Goal: Task Accomplishment & Management: Manage account settings

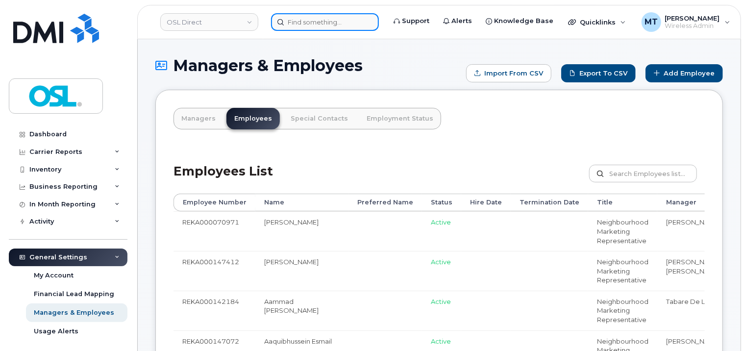
click at [346, 24] on input at bounding box center [325, 22] width 108 height 18
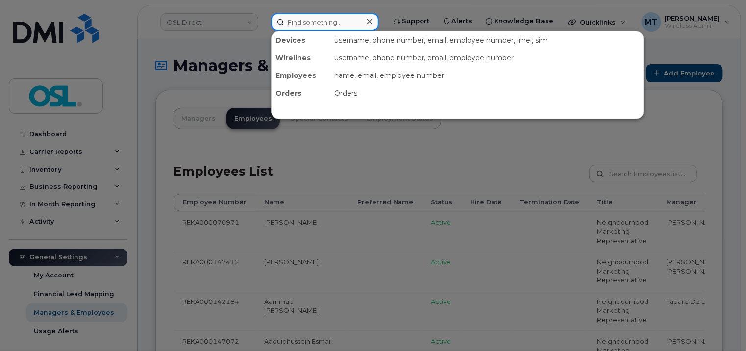
paste input "[PERSON_NAME][EMAIL_ADDRESS][DOMAIN_NAME]"
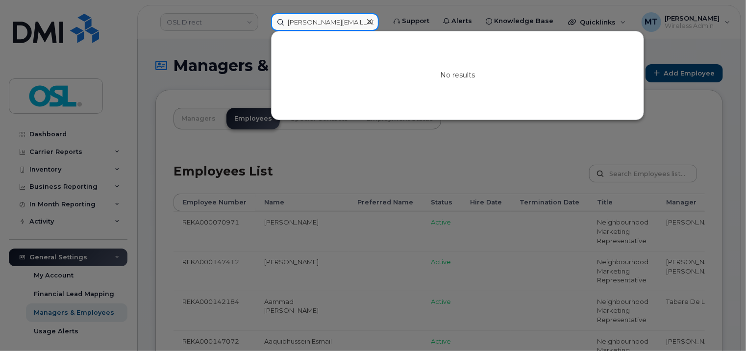
drag, startPoint x: 304, startPoint y: 18, endPoint x: 250, endPoint y: 22, distance: 54.1
click at [263, 22] on div "daniel.parent@osldirect.com No results" at bounding box center [325, 22] width 124 height 18
click at [302, 20] on input "[PERSON_NAME][EMAIL_ADDRESS][DOMAIN_NAME]" at bounding box center [325, 22] width 108 height 18
type input "[PERSON_NAME][EMAIL_ADDRESS][DOMAIN_NAME]"
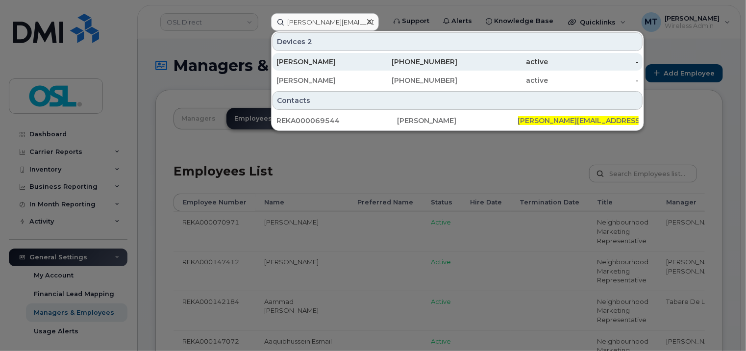
click at [346, 58] on div "Daniel Parent" at bounding box center [322, 62] width 91 height 10
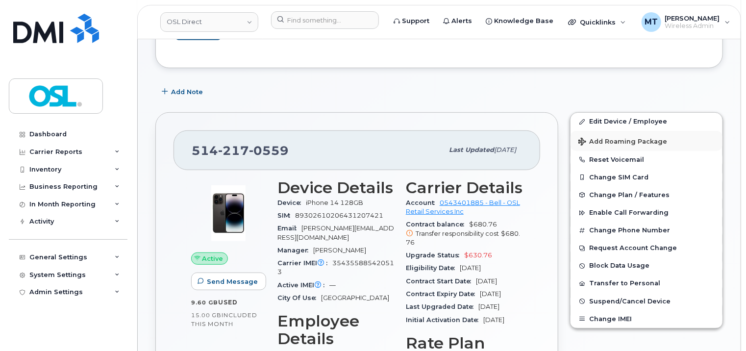
scroll to position [196, 0]
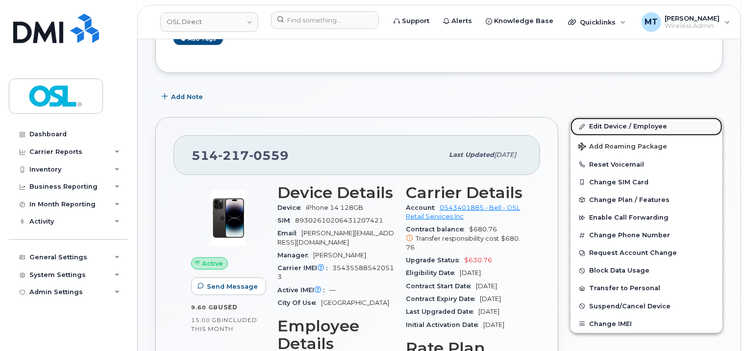
click at [626, 127] on link "Edit Device / Employee" at bounding box center [647, 127] width 152 height 18
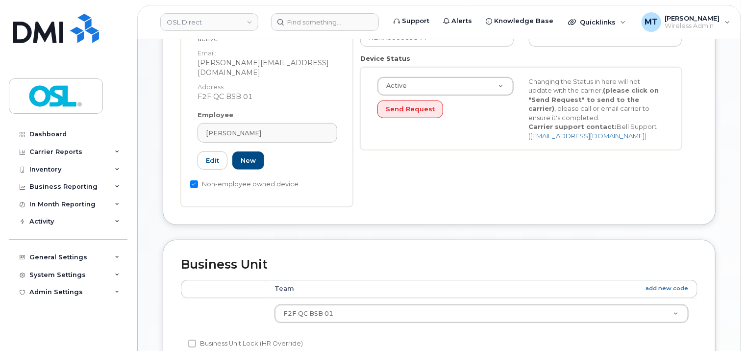
scroll to position [294, 0]
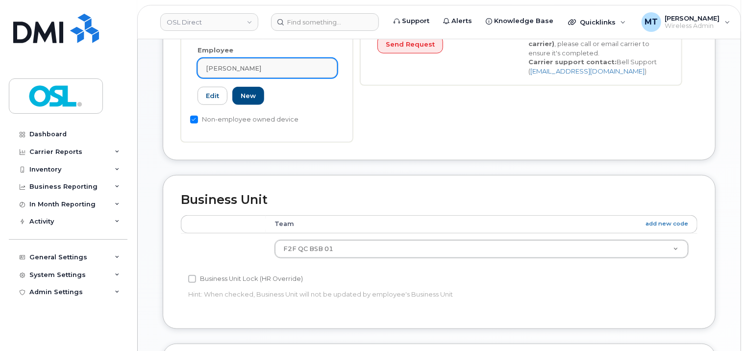
click at [284, 64] on div "[PERSON_NAME]" at bounding box center [267, 68] width 123 height 9
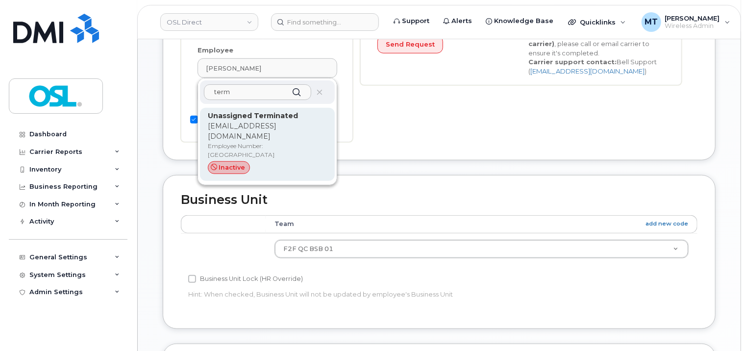
type input "term"
click at [268, 111] on strong "Unassigned Terminated" at bounding box center [253, 115] width 90 height 9
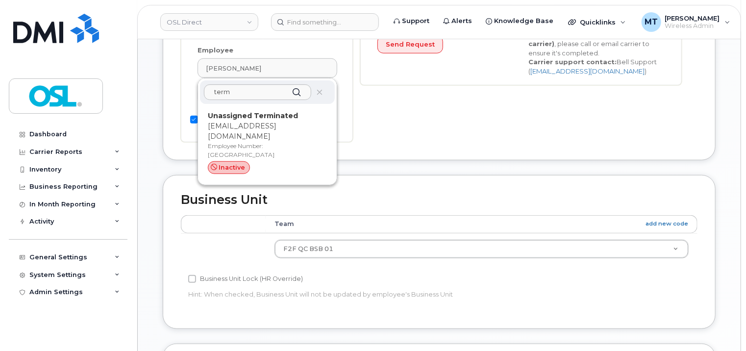
type input "UT"
type input "Unassigned Terminated"
type input "support_2@osldirect.com"
type input "4117510"
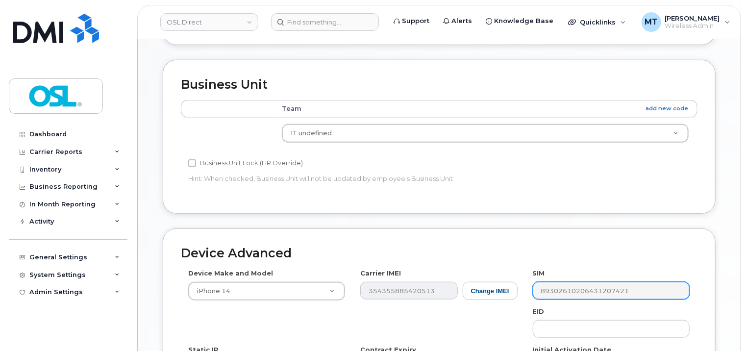
scroll to position [518, 0]
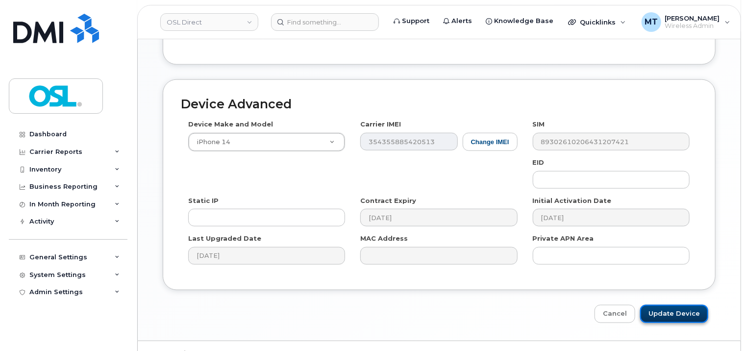
click at [692, 312] on input "Update Device" at bounding box center [674, 314] width 68 height 18
type input "Saving..."
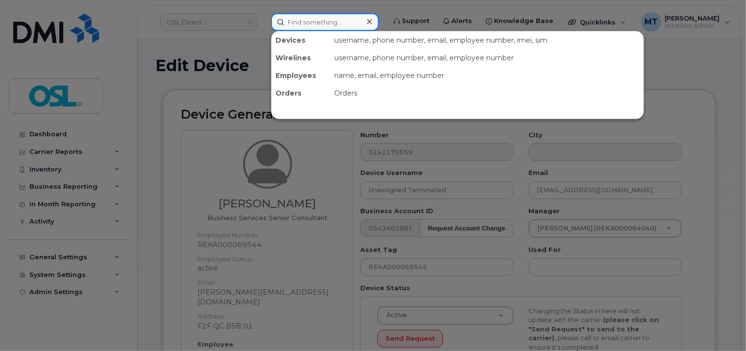
click at [318, 18] on input at bounding box center [325, 22] width 108 height 18
click at [413, 8] on div at bounding box center [373, 175] width 746 height 351
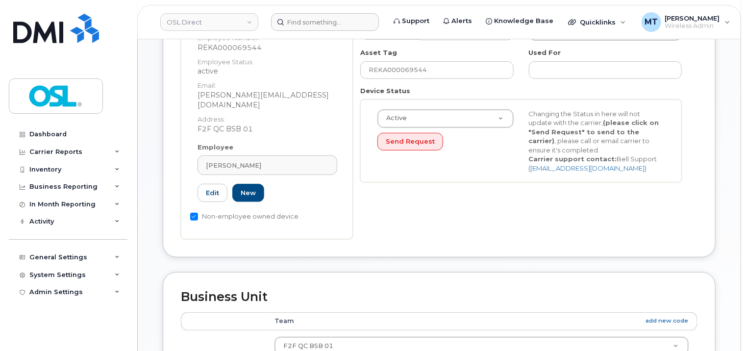
scroll to position [49, 0]
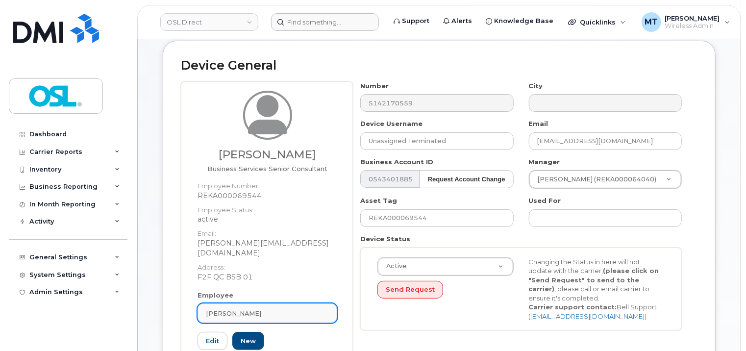
click at [262, 309] on div "[PERSON_NAME]" at bounding box center [267, 313] width 123 height 9
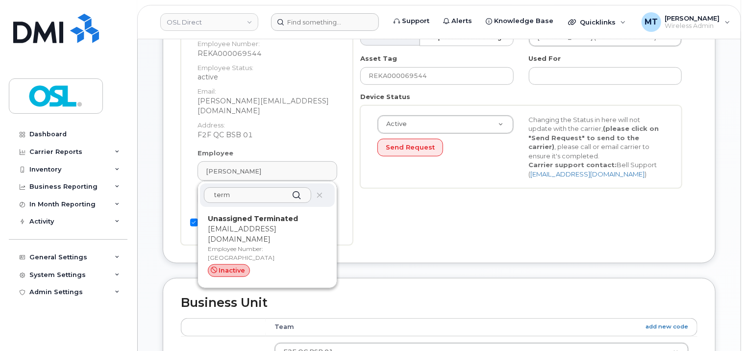
scroll to position [196, 0]
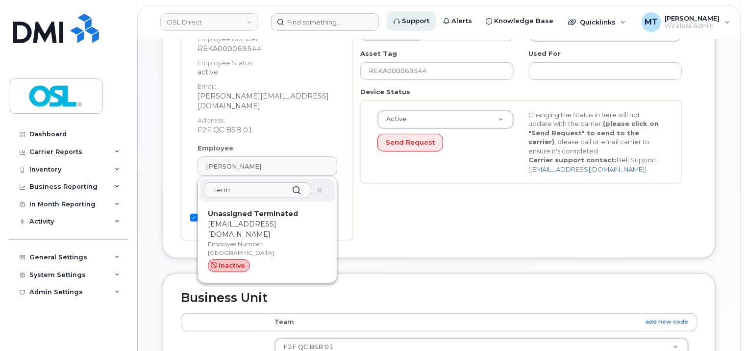
type input "term"
click at [278, 219] on p "support_2@osldirect.com" at bounding box center [267, 229] width 119 height 21
type input "UT"
type input "4117510"
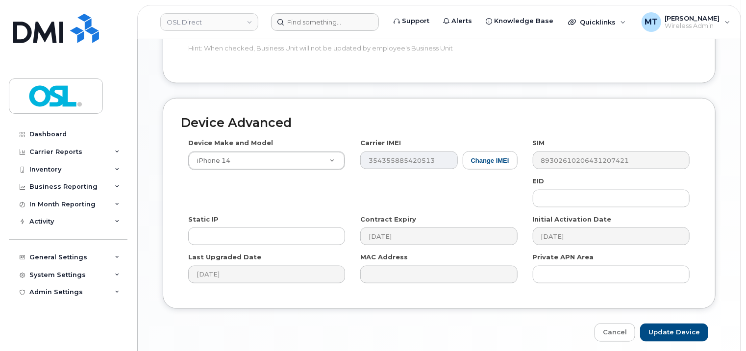
scroll to position [537, 0]
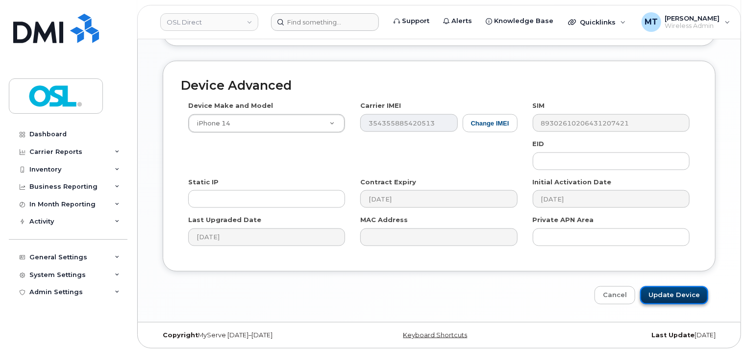
click at [691, 294] on input "Update Device" at bounding box center [674, 295] width 68 height 18
type input "Saving..."
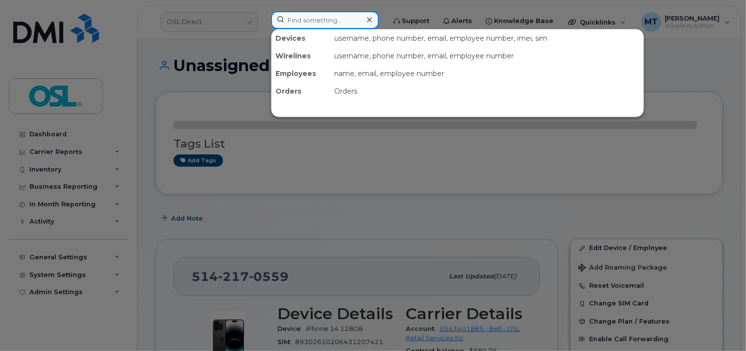
click at [336, 28] on input at bounding box center [325, 20] width 108 height 18
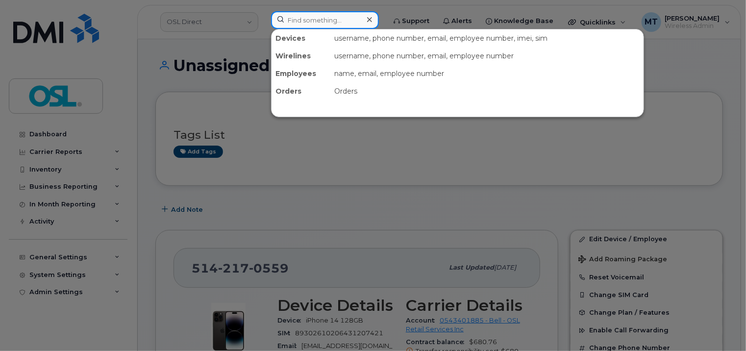
paste input "[PERSON_NAME][EMAIL_ADDRESS][DOMAIN_NAME]"
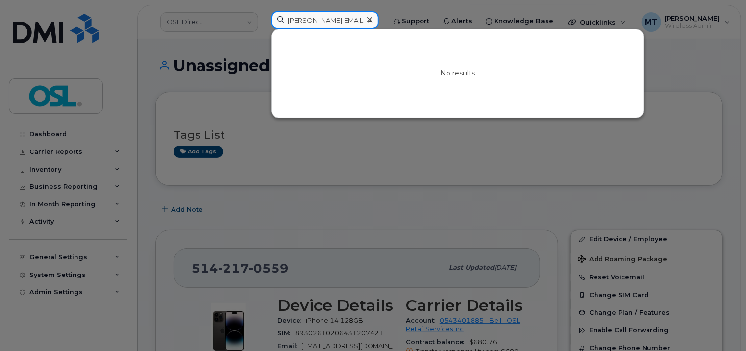
drag, startPoint x: 328, startPoint y: 20, endPoint x: 245, endPoint y: 21, distance: 82.4
click at [263, 21] on div "[PERSON_NAME][EMAIL_ADDRESS][DOMAIN_NAME] No results" at bounding box center [325, 22] width 124 height 22
click at [295, 21] on input "[PERSON_NAME][EMAIL_ADDRESS][DOMAIN_NAME]" at bounding box center [325, 20] width 108 height 18
type input "[PERSON_NAME][EMAIL_ADDRESS][DOMAIN_NAME]"
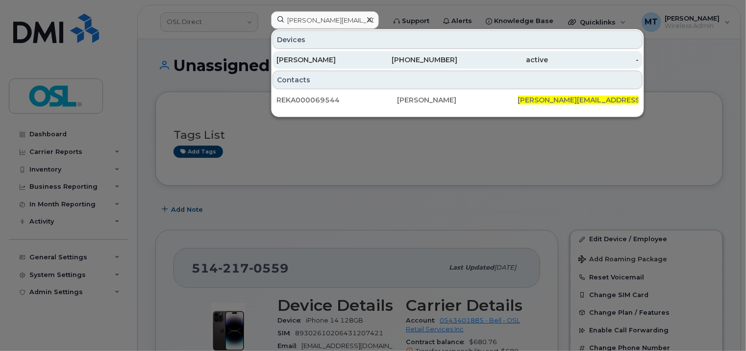
click at [336, 53] on div "[PERSON_NAME]" at bounding box center [322, 60] width 91 height 18
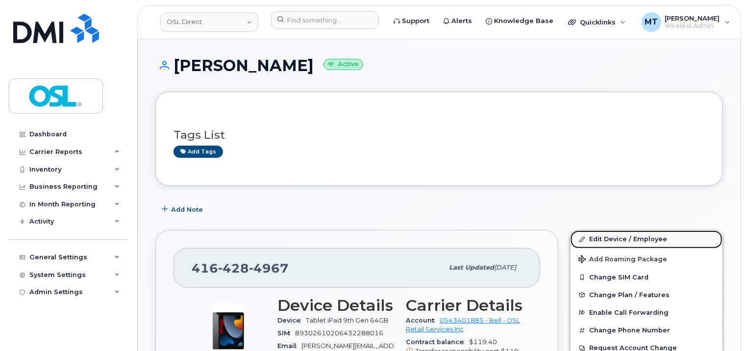
click at [613, 239] on link "Edit Device / Employee" at bounding box center [647, 239] width 152 height 18
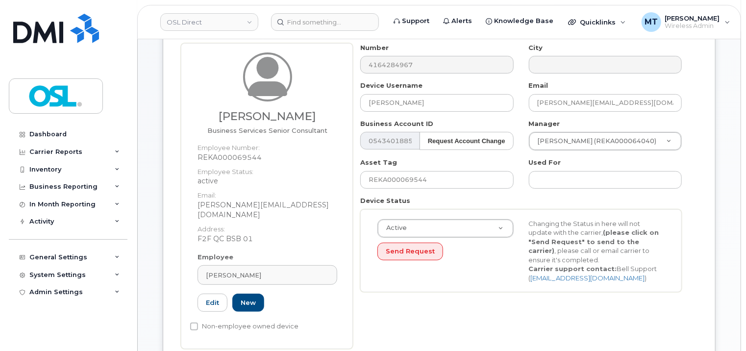
scroll to position [196, 0]
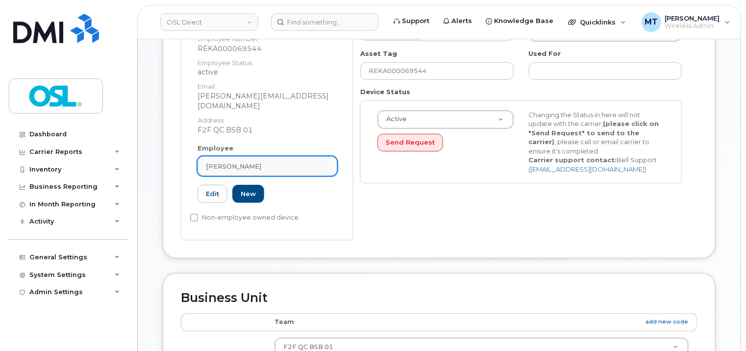
click at [274, 162] on div "[PERSON_NAME]" at bounding box center [267, 166] width 123 height 9
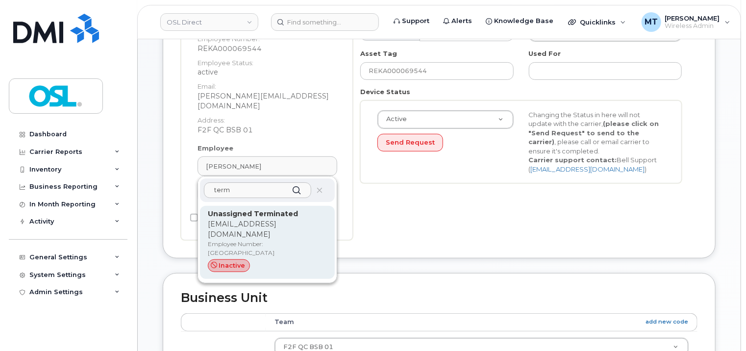
type input "term"
click at [273, 209] on strong "Unassigned Terminated" at bounding box center [253, 213] width 90 height 9
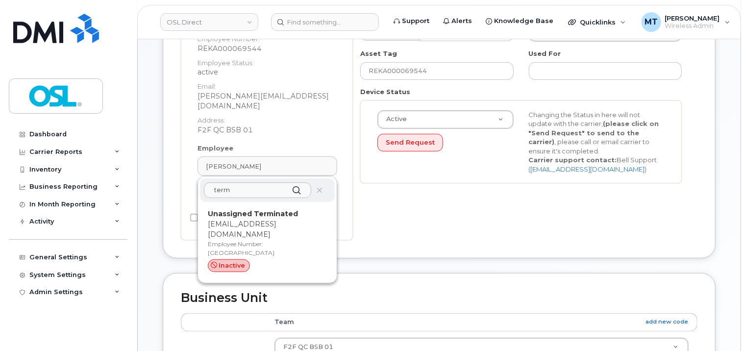
type input "UT"
type input "Unassigned Terminated"
type input "[EMAIL_ADDRESS][DOMAIN_NAME]"
type input "4117510"
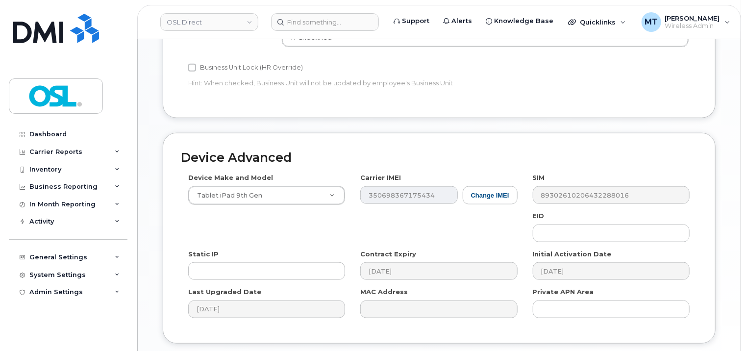
scroll to position [537, 0]
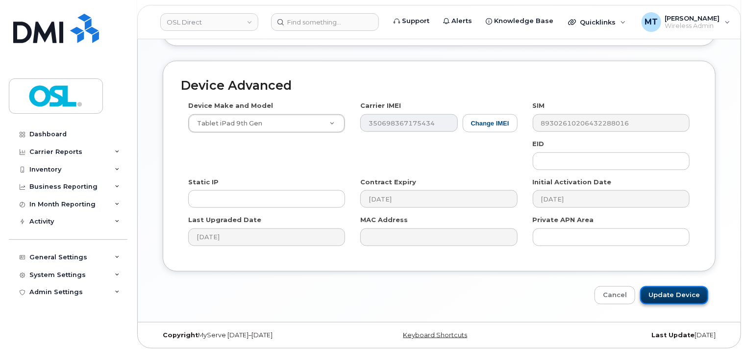
click at [690, 288] on input "Update Device" at bounding box center [674, 295] width 68 height 18
type input "Saving..."
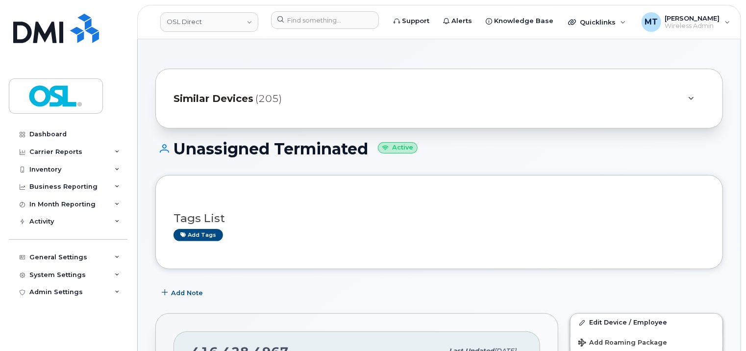
click at [361, 226] on div "Tags List Add tags" at bounding box center [440, 223] width 532 height 38
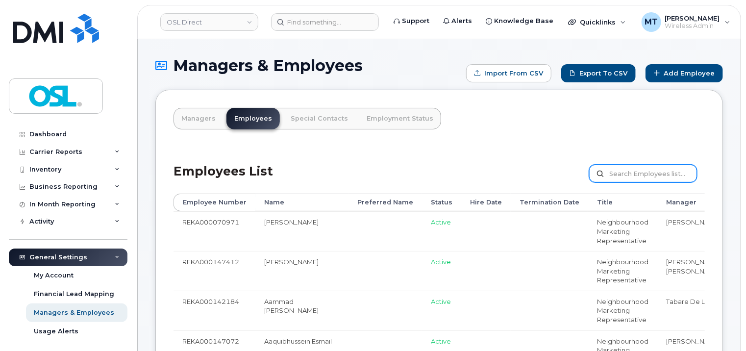
click at [616, 175] on input "text" at bounding box center [643, 174] width 108 height 18
click at [627, 179] on input "text" at bounding box center [643, 174] width 108 height 18
paste input "REKA000069544"
click at [625, 171] on input "REKA000069544" at bounding box center [643, 174] width 108 height 18
type input "REKA000069544"
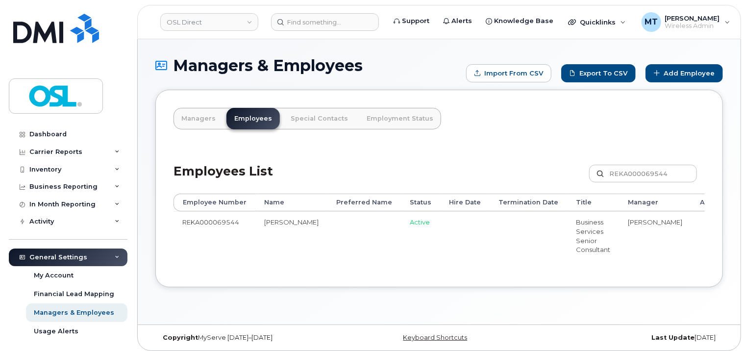
drag, startPoint x: 563, startPoint y: 268, endPoint x: 653, endPoint y: 273, distance: 90.4
click at [653, 273] on div "Managers Employees Special Contacts Employment Status Employees List REKA000069…" at bounding box center [439, 189] width 568 height 198
click at [677, 269] on div "Employee Number Name Preferred Name Status Hire Date Termination Date Title Man…" at bounding box center [440, 232] width 532 height 76
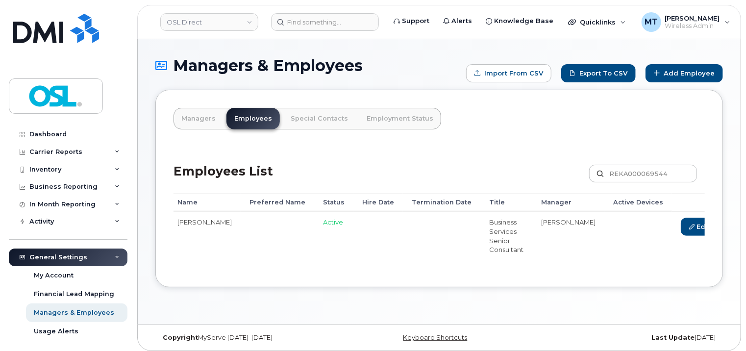
click at [722, 226] on link "Delete" at bounding box center [745, 227] width 47 height 18
